Goal: Task Accomplishment & Management: Manage account settings

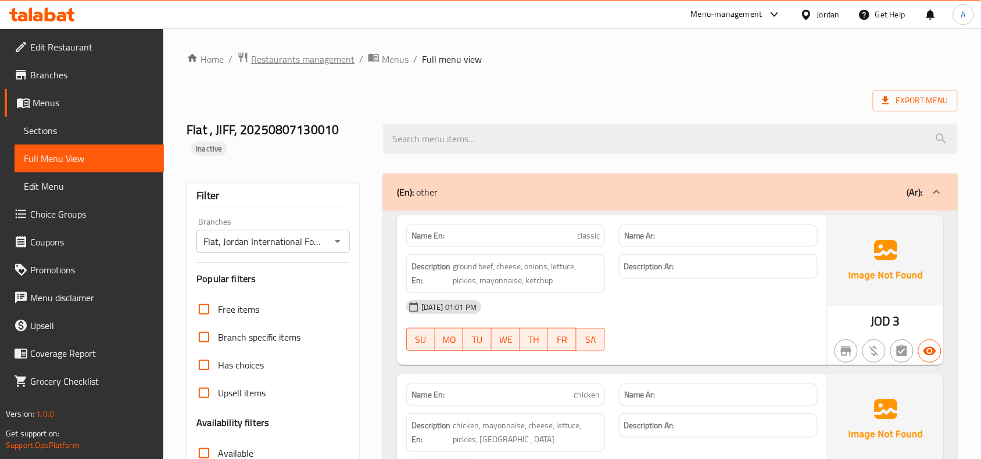
click at [329, 56] on span "Restaurants management" at bounding box center [302, 59] width 103 height 14
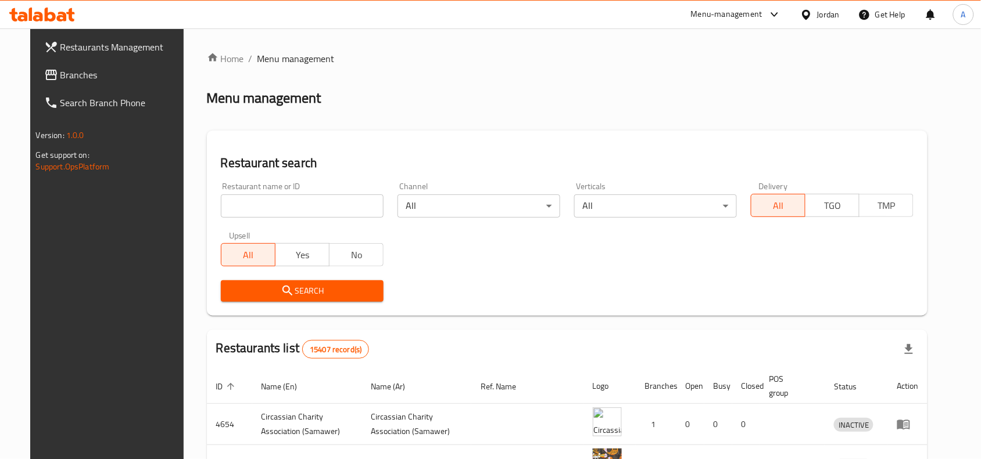
click at [820, 10] on div "Jordan" at bounding box center [828, 14] width 23 height 13
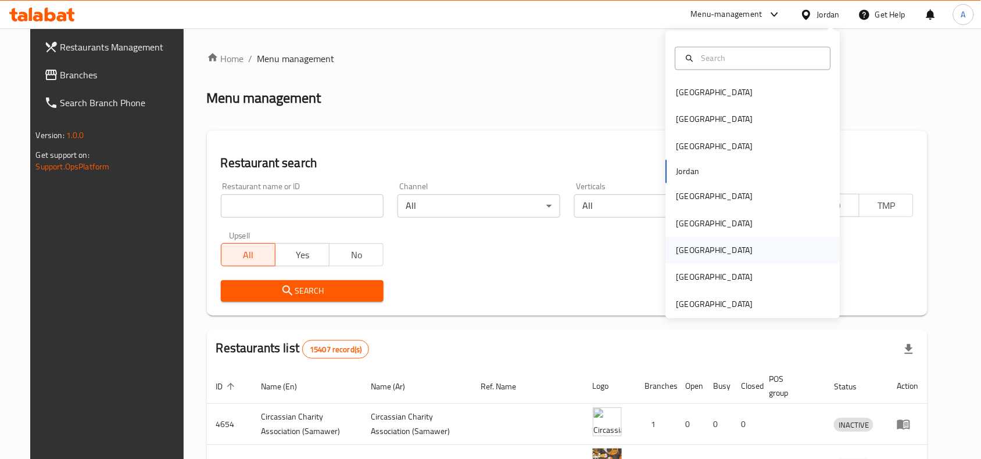
click at [680, 238] on div "Qatar" at bounding box center [714, 251] width 95 height 27
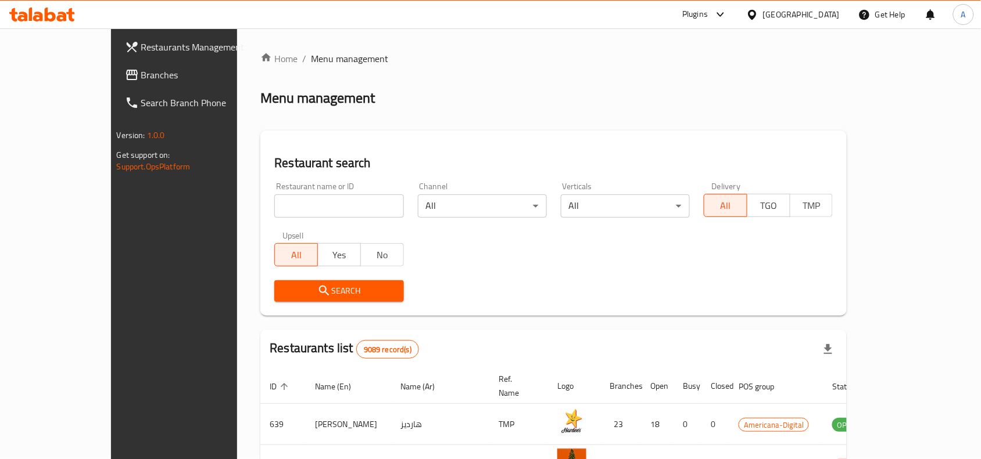
click at [832, 13] on div "[GEOGRAPHIC_DATA]" at bounding box center [801, 14] width 77 height 13
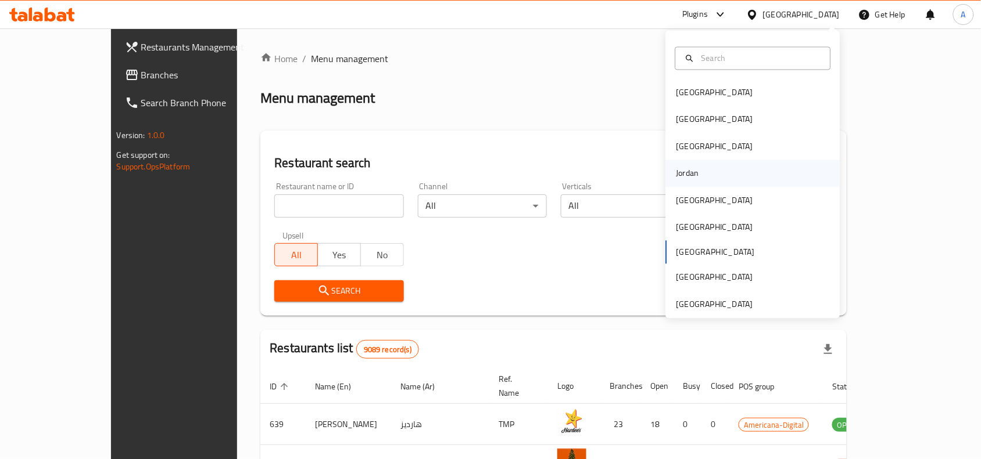
click at [698, 171] on div "Jordan" at bounding box center [753, 173] width 174 height 27
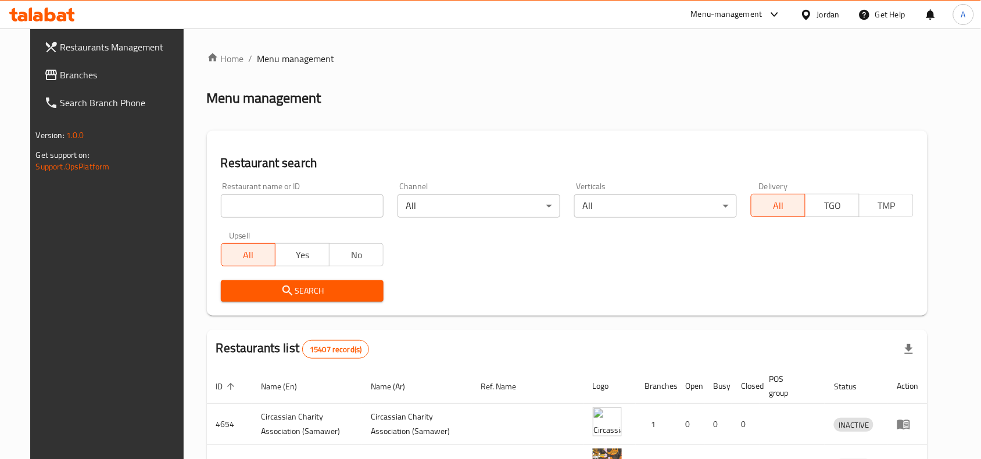
click at [824, 23] on div "Jordan" at bounding box center [820, 15] width 58 height 28
click at [825, 19] on div "Jordan" at bounding box center [828, 14] width 23 height 13
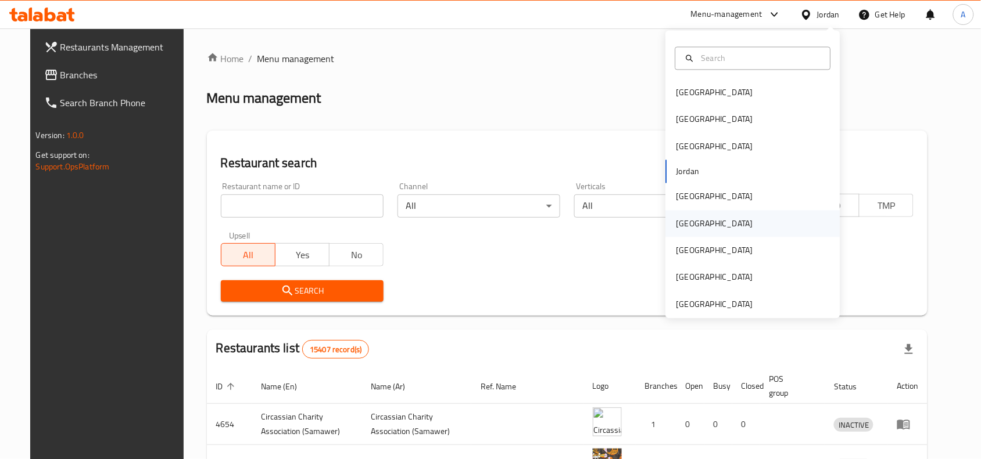
click at [685, 214] on div "[GEOGRAPHIC_DATA]" at bounding box center [714, 223] width 95 height 27
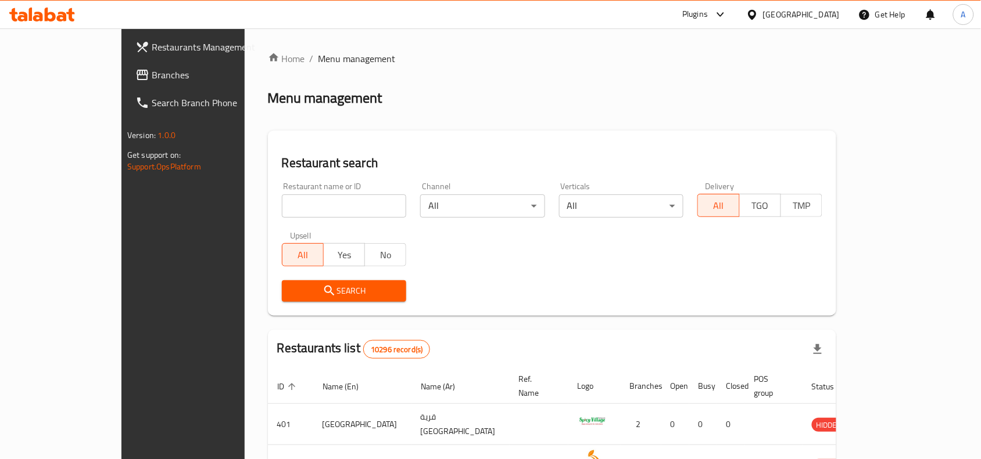
click at [152, 77] on span "Branches" at bounding box center [214, 75] width 124 height 14
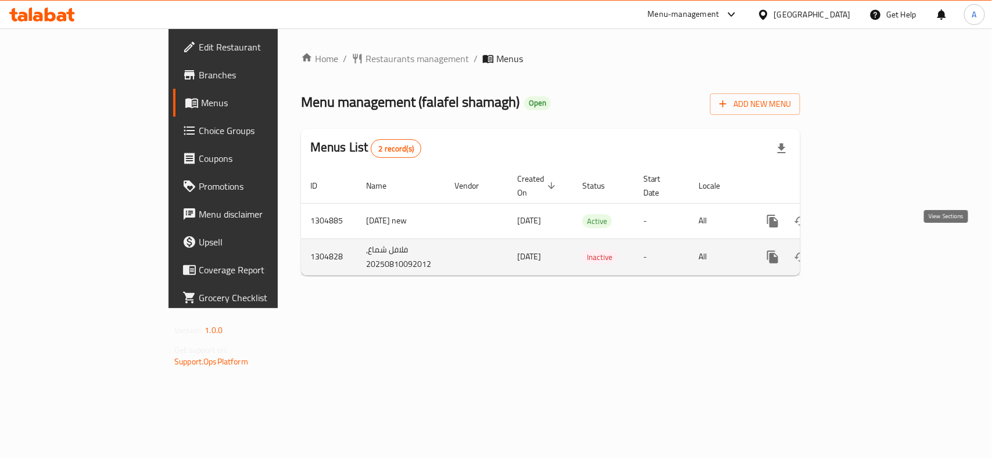
click at [863, 250] on icon "enhanced table" at bounding box center [856, 257] width 14 height 14
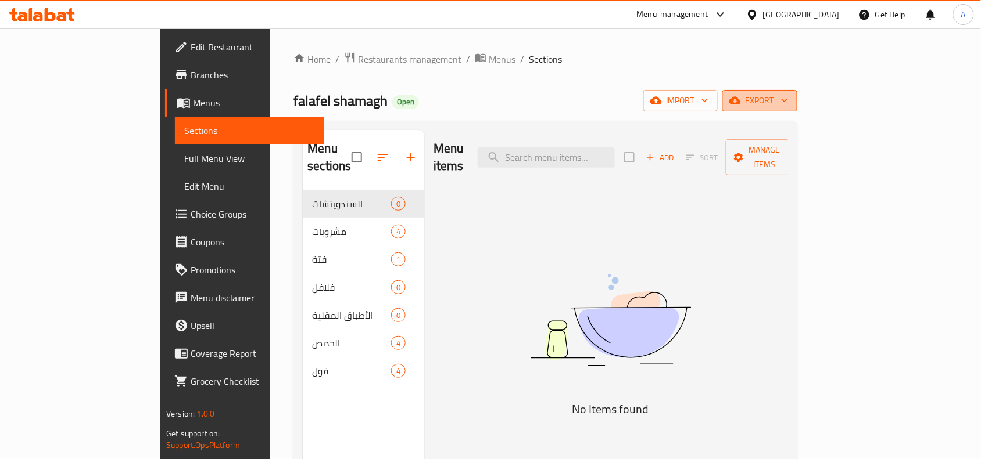
click at [788, 102] on span "export" at bounding box center [759, 101] width 56 height 15
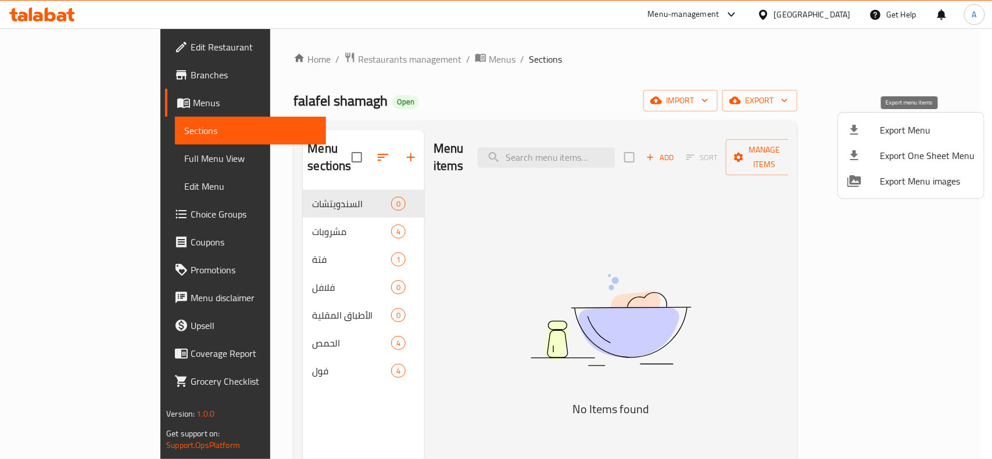
click at [893, 125] on span "Export Menu" at bounding box center [926, 130] width 95 height 14
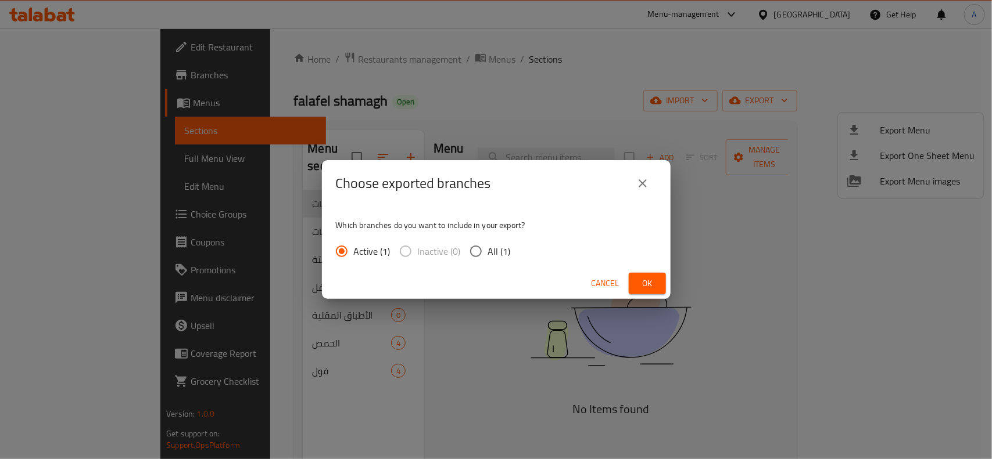
click at [476, 245] on input "All (1)" at bounding box center [476, 251] width 24 height 24
radio input "true"
click at [653, 276] on span "Ok" at bounding box center [647, 283] width 19 height 15
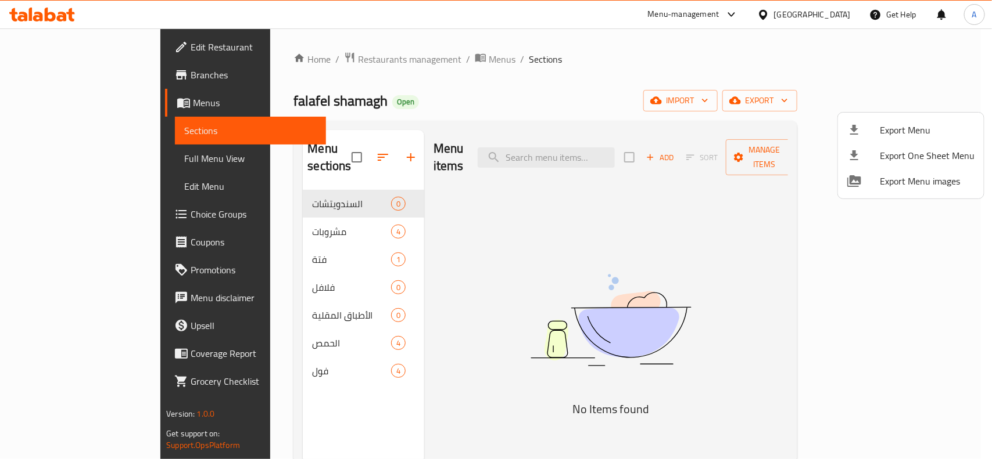
click at [65, 69] on div at bounding box center [496, 229] width 992 height 459
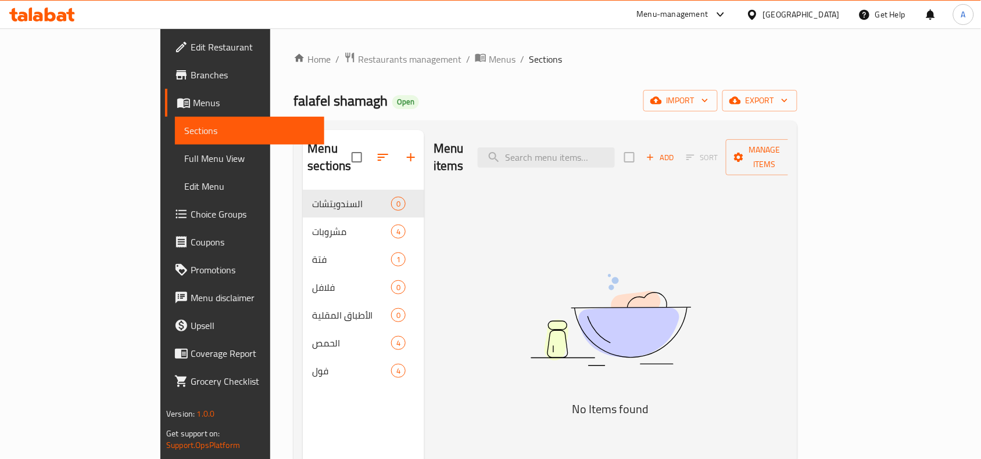
click at [191, 79] on span "Branches" at bounding box center [253, 75] width 124 height 14
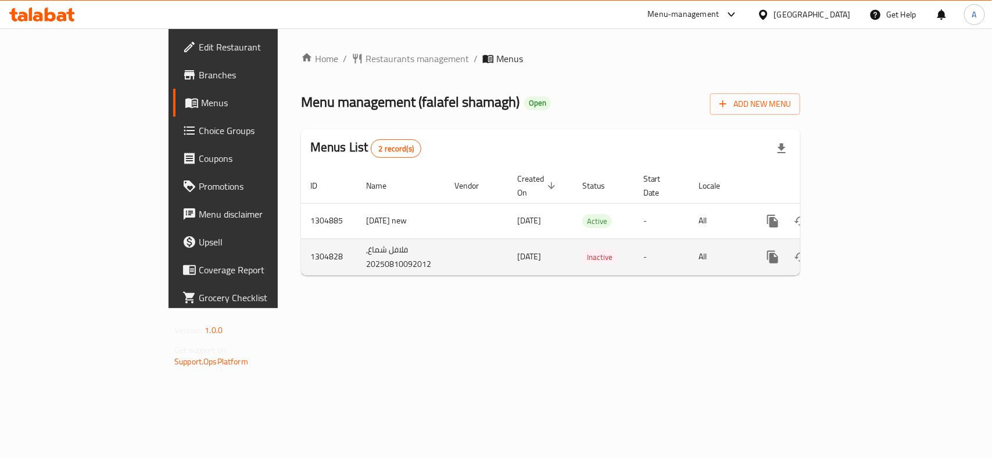
click at [870, 243] on link "enhanced table" at bounding box center [856, 257] width 28 height 28
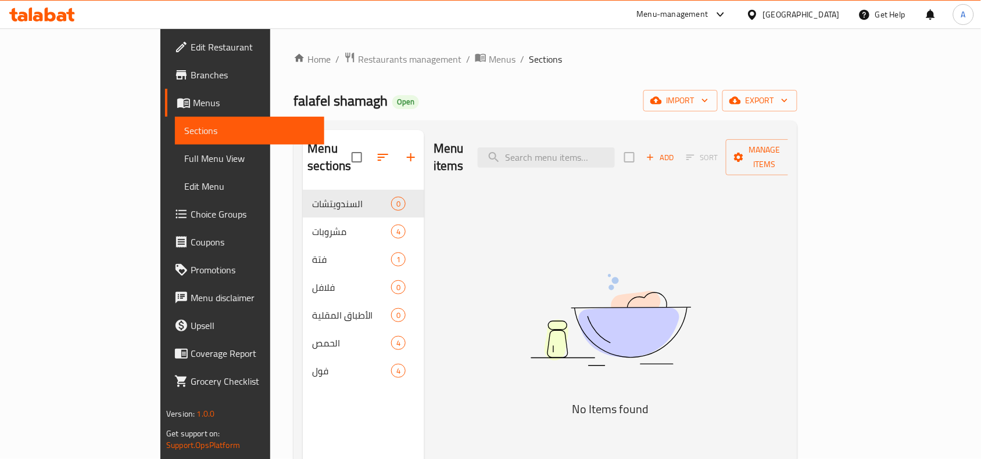
click at [175, 167] on link "Full Menu View" at bounding box center [249, 159] width 149 height 28
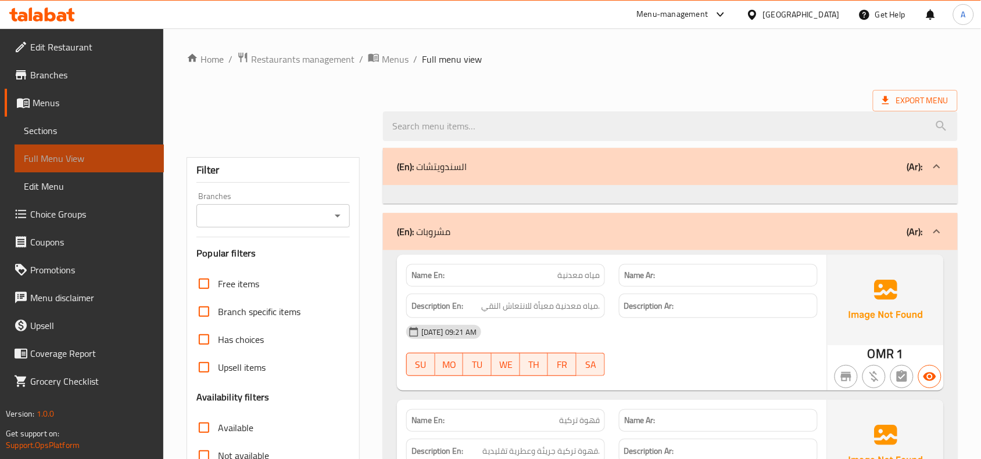
click at [71, 167] on link "Full Menu View" at bounding box center [89, 159] width 149 height 28
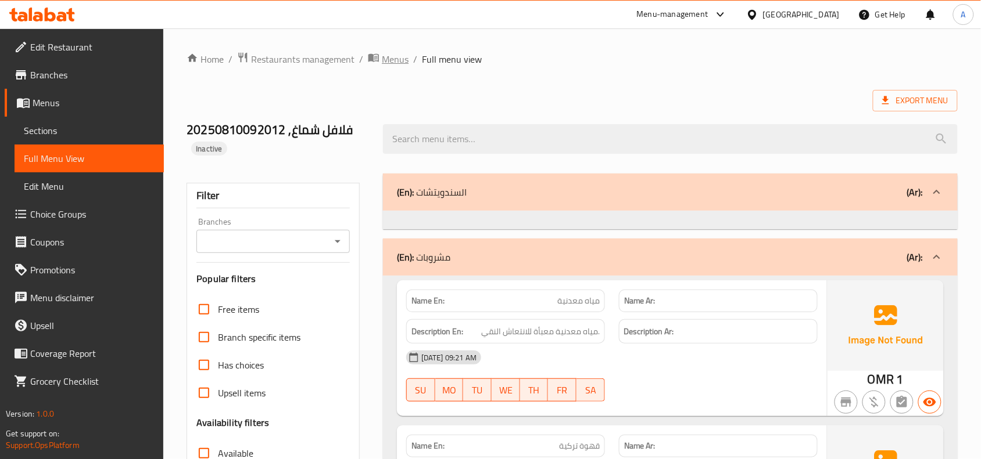
click at [393, 60] on span "Menus" at bounding box center [395, 59] width 27 height 14
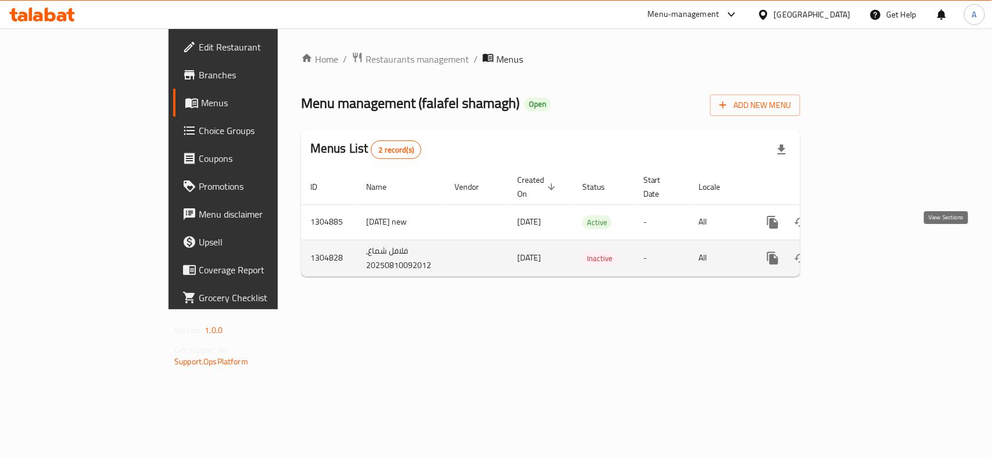
click at [863, 252] on icon "enhanced table" at bounding box center [856, 259] width 14 height 14
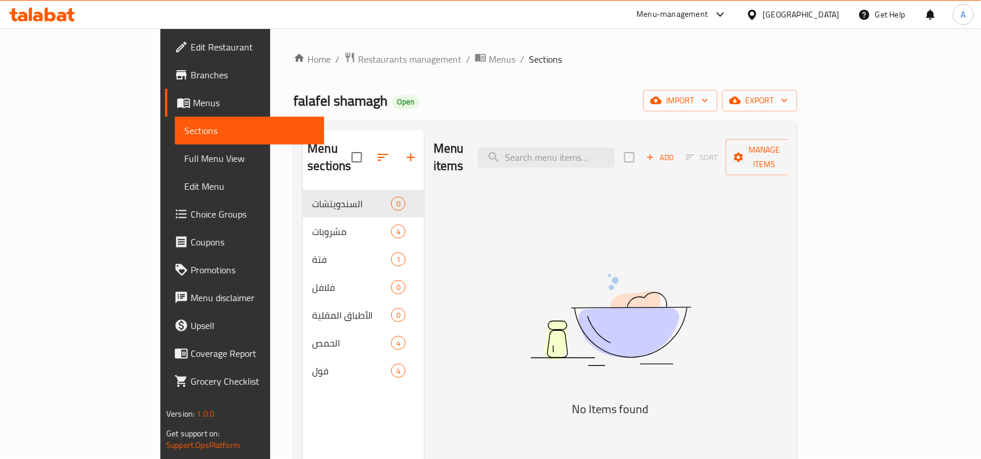
click at [392, 73] on div "Home / Restaurants management / Menus / Sections falafel shamagh Open import ex…" at bounding box center [544, 325] width 503 height 547
click at [829, 13] on div "Oman" at bounding box center [801, 14] width 77 height 13
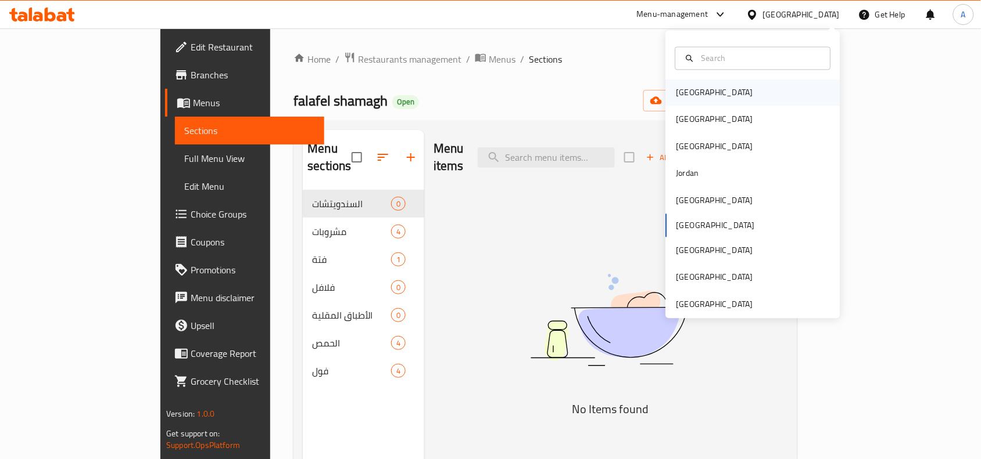
click at [687, 96] on div "Bahrain" at bounding box center [714, 93] width 77 height 13
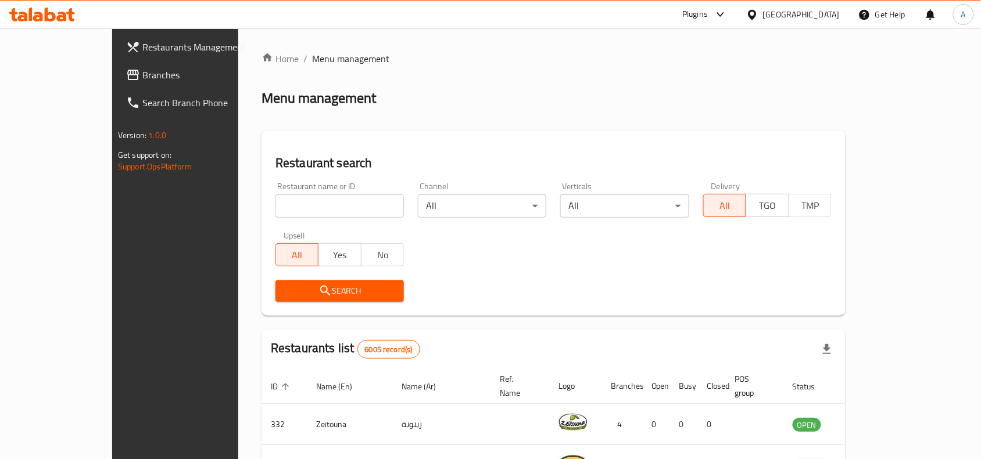
click at [142, 80] on span "Branches" at bounding box center [204, 75] width 124 height 14
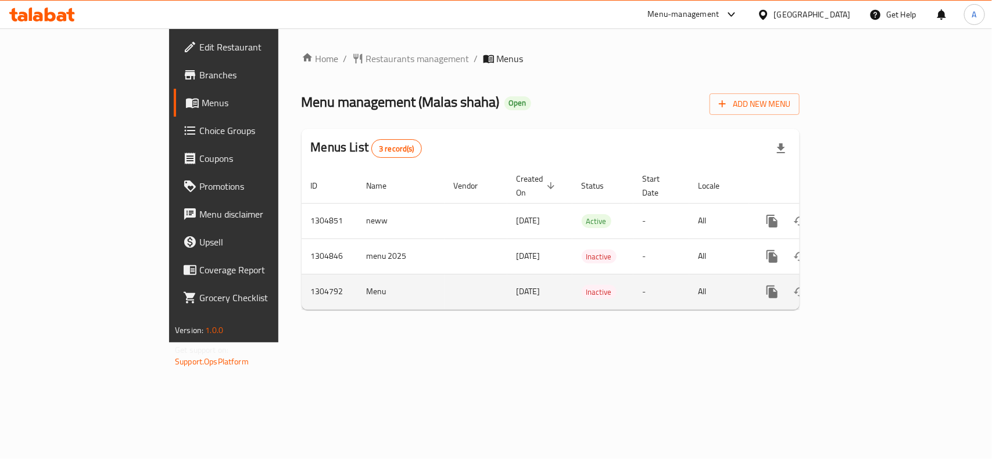
click at [861, 287] on icon "enhanced table" at bounding box center [855, 292] width 10 height 10
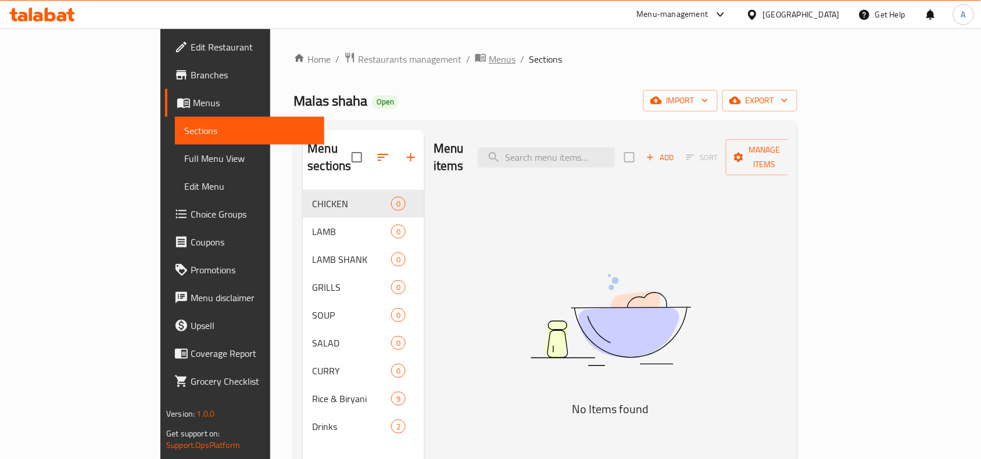
click at [489, 61] on span "Menus" at bounding box center [502, 59] width 27 height 14
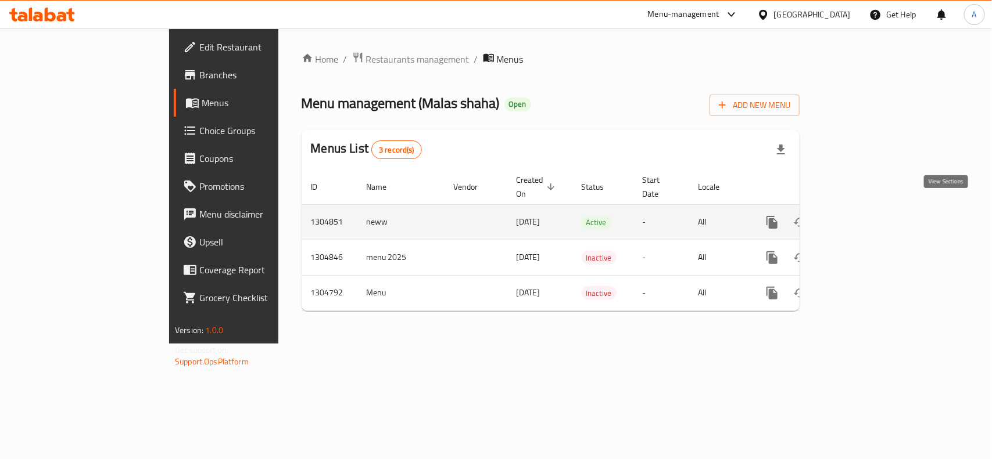
click at [870, 210] on link "enhanced table" at bounding box center [856, 223] width 28 height 28
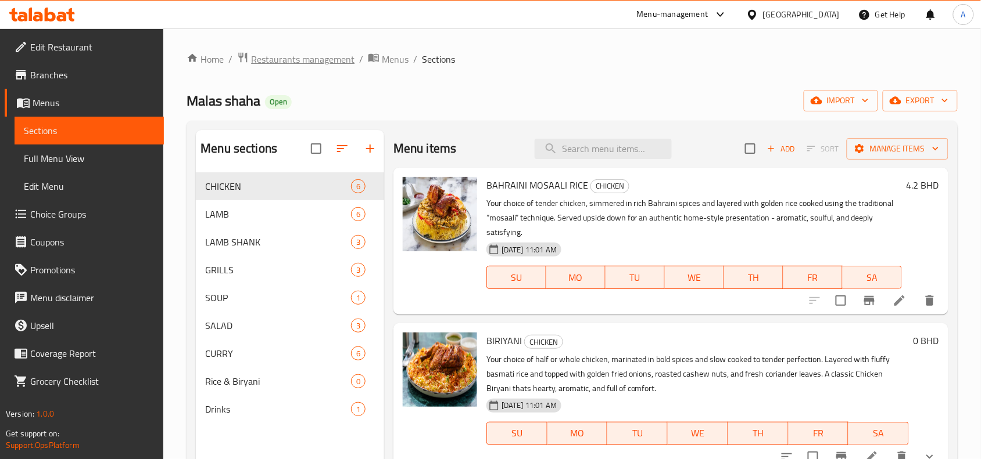
click at [300, 59] on span "Restaurants management" at bounding box center [302, 59] width 103 height 14
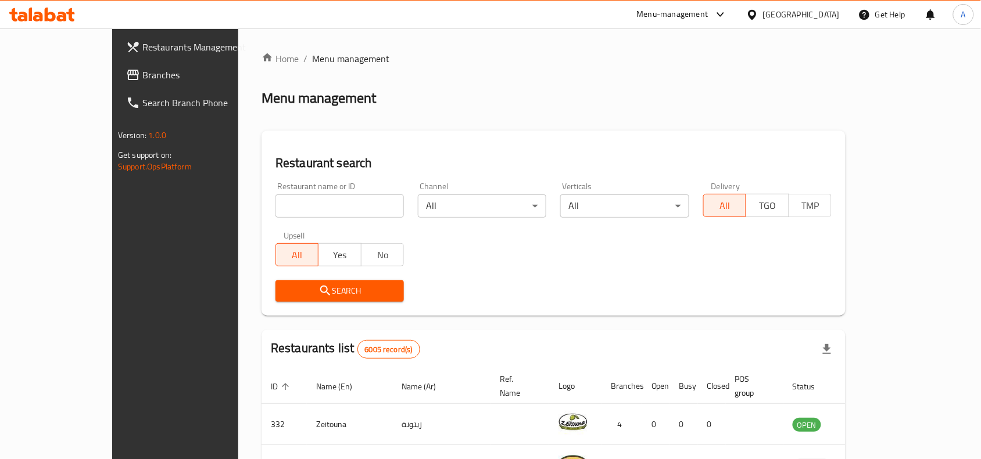
click at [710, 6] on div "Menu-management" at bounding box center [681, 15] width 109 height 28
click at [701, 18] on div "Menu-management" at bounding box center [672, 15] width 71 height 14
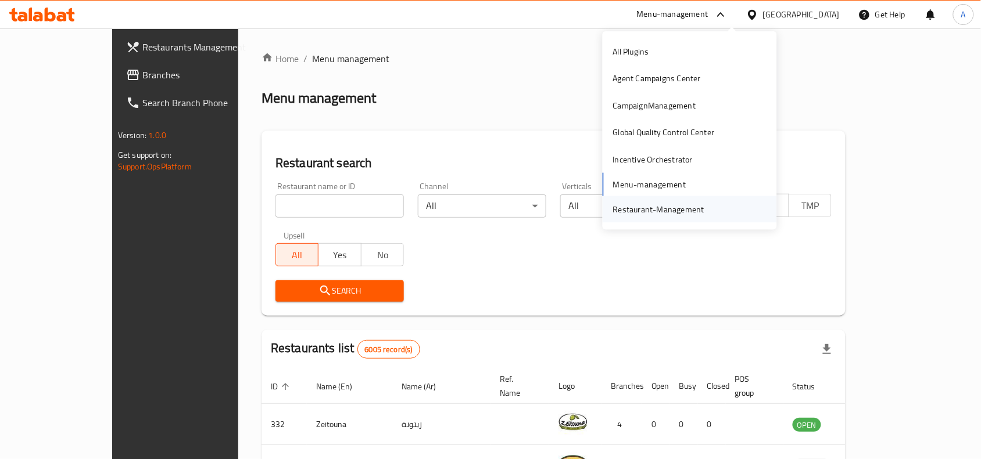
click at [657, 215] on div "Restaurant-Management" at bounding box center [658, 209] width 91 height 13
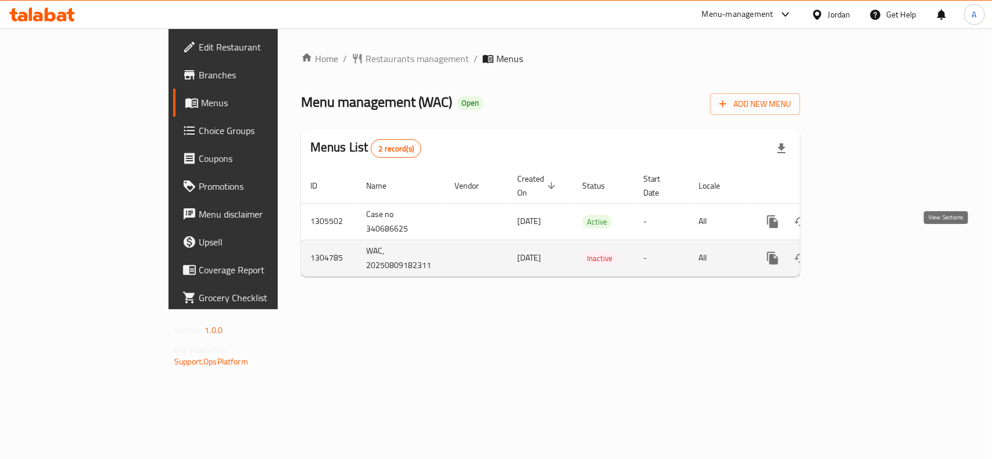
click at [863, 252] on icon "enhanced table" at bounding box center [856, 259] width 14 height 14
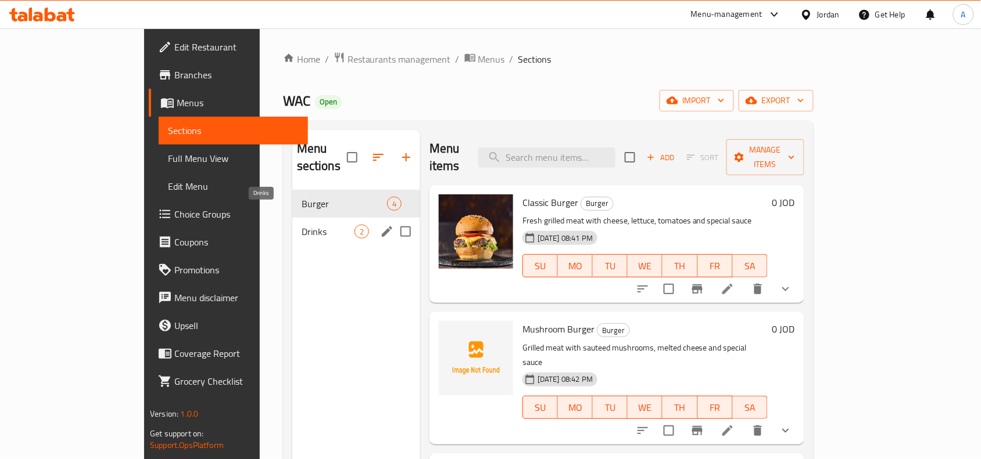
click at [311, 225] on span "Drinks" at bounding box center [327, 232] width 53 height 14
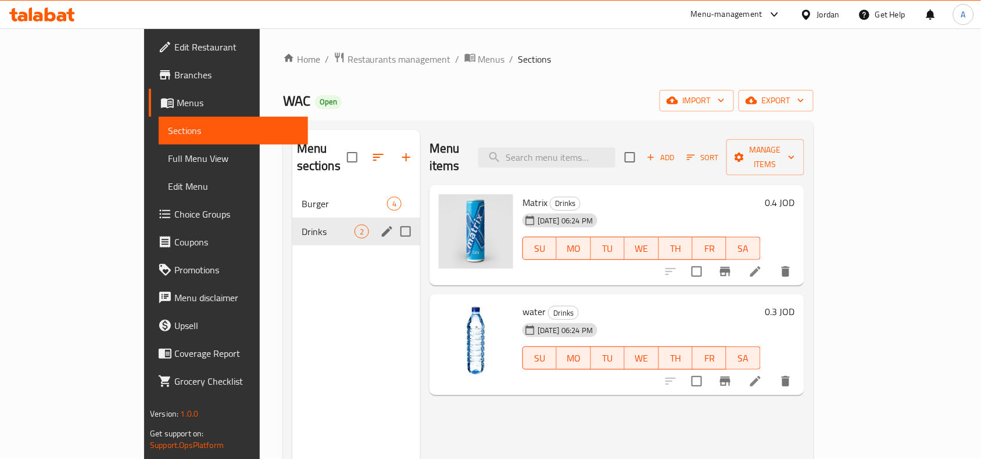
click at [303, 197] on span "Burger" at bounding box center [343, 204] width 85 height 14
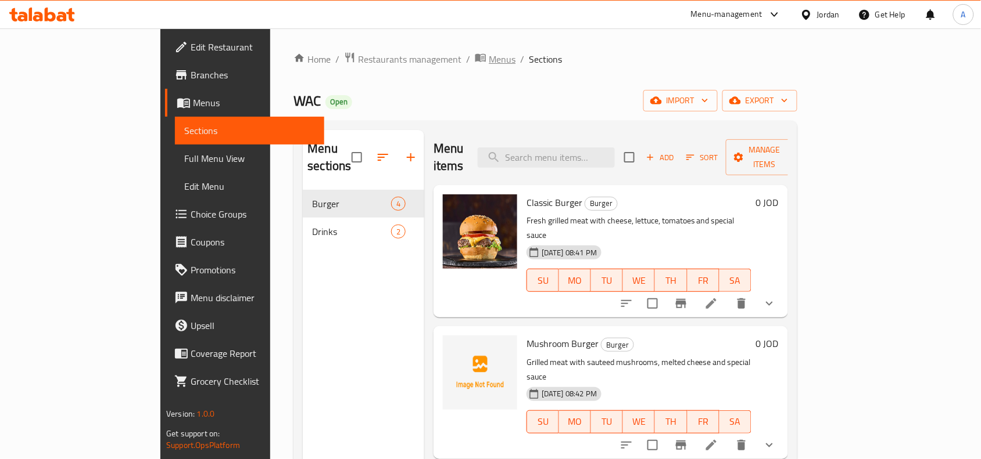
click at [489, 52] on span "Menus" at bounding box center [502, 59] width 27 height 14
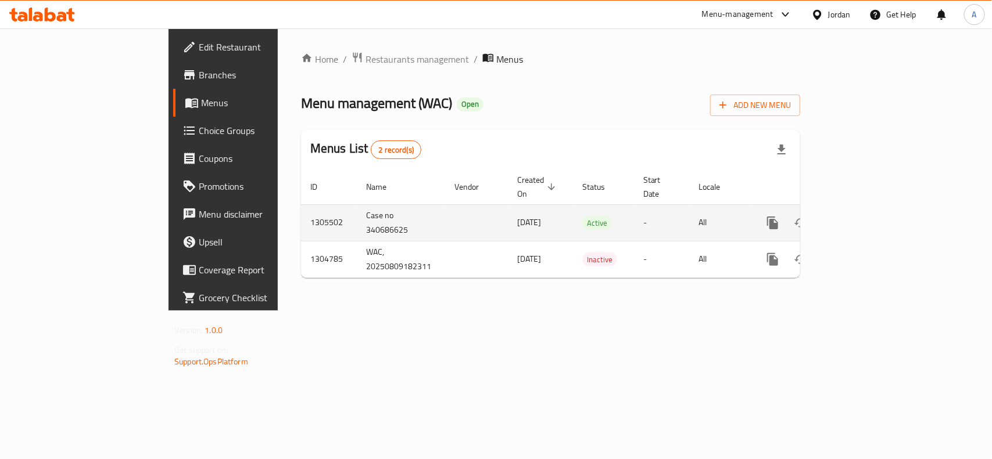
click at [863, 216] on icon "enhanced table" at bounding box center [856, 223] width 14 height 14
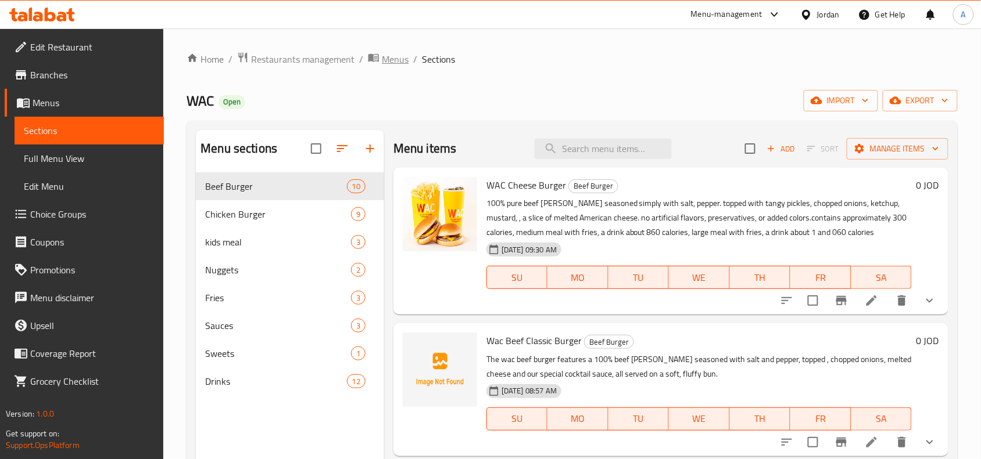
click at [398, 62] on span "Menus" at bounding box center [395, 59] width 27 height 14
